Goal: Transaction & Acquisition: Download file/media

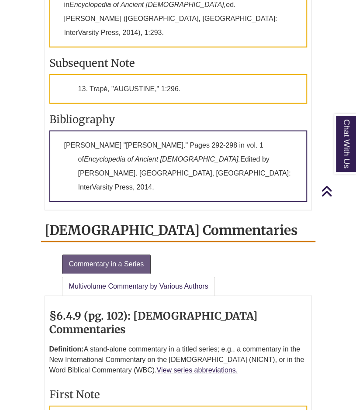
scroll to position [1677, 0]
click at [327, 192] on icon "Back to Top" at bounding box center [326, 191] width 11 height 13
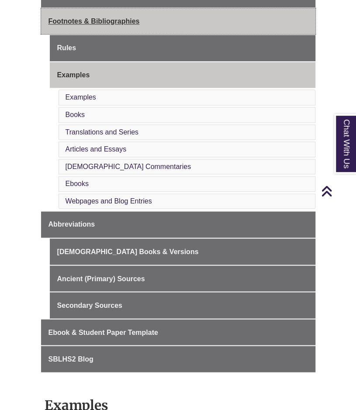
scroll to position [300, 0]
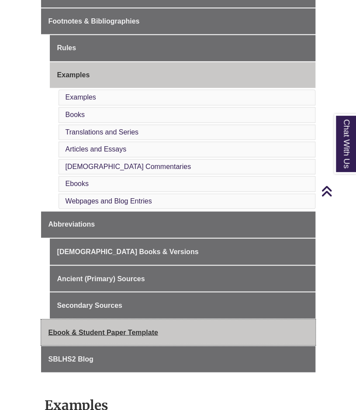
click at [127, 329] on span "Ebook & Student Paper Template" at bounding box center [104, 332] width 110 height 7
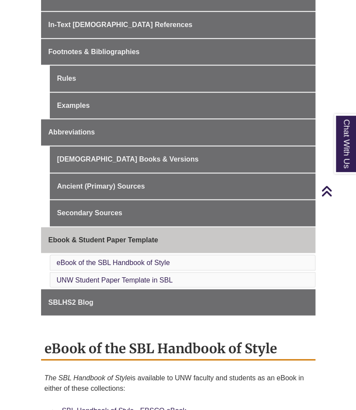
scroll to position [270, 0]
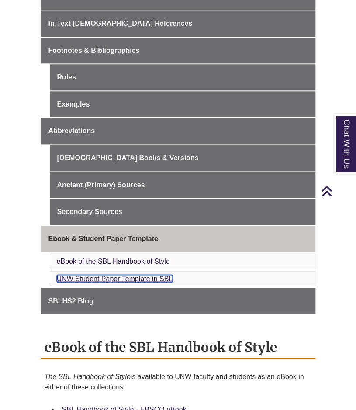
click at [106, 275] on link "UNW Student Paper Template in SBL" at bounding box center [115, 278] width 116 height 7
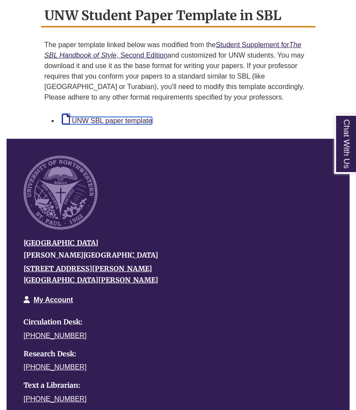
click at [133, 117] on link "UNW SBL paper template" at bounding box center [107, 120] width 90 height 7
